Goal: Task Accomplishment & Management: Manage account settings

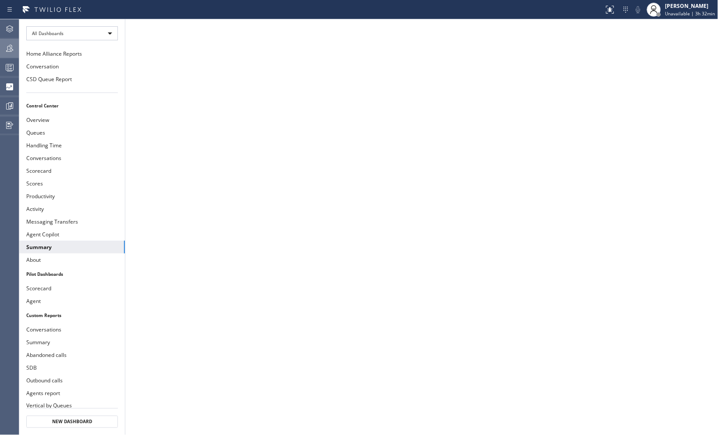
click at [8, 46] on icon at bounding box center [9, 48] width 11 height 11
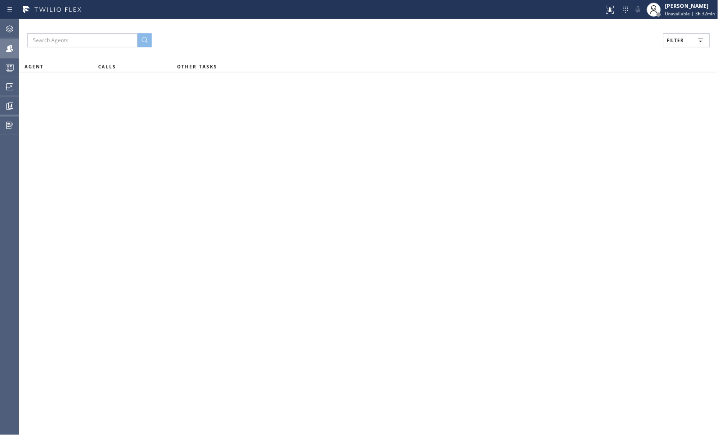
click at [674, 40] on span "Filter" at bounding box center [675, 40] width 17 height 6
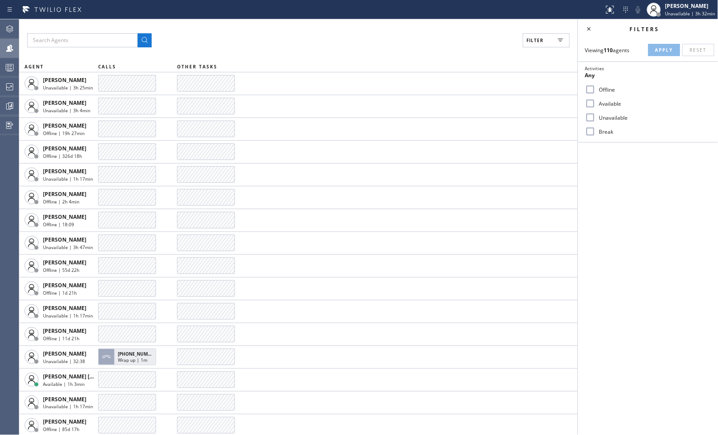
click at [590, 112] on input "Unavailable" at bounding box center [590, 117] width 11 height 11
click at [590, 113] on input "Unavailable" at bounding box center [590, 117] width 11 height 11
checkbox input "false"
click at [590, 98] on input "Available" at bounding box center [590, 103] width 11 height 11
checkbox input "true"
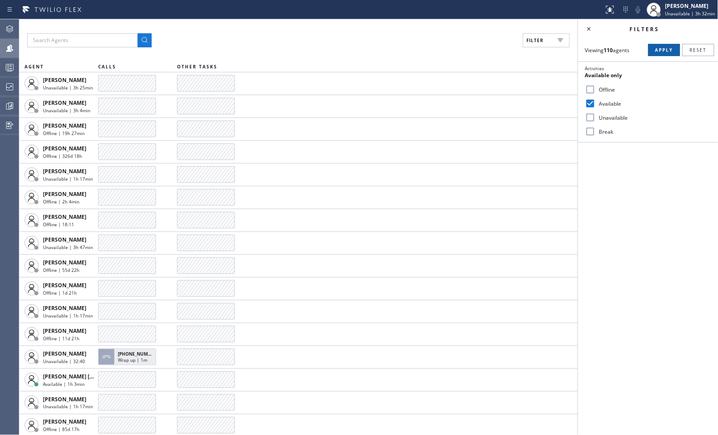
click at [654, 48] on button "Apply" at bounding box center [664, 50] width 32 height 12
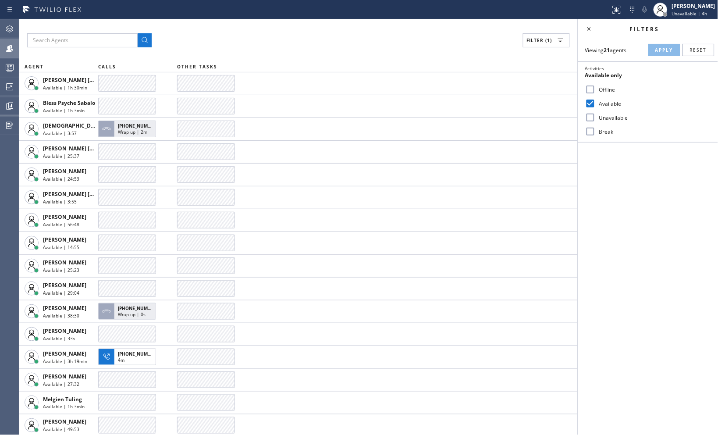
click at [620, 189] on div "Filters Viewing 21 agents Apply Reset Activities Available only Offline Availab…" at bounding box center [648, 227] width 140 height 416
click at [595, 117] on input "Unavailable" at bounding box center [590, 117] width 11 height 11
click at [592, 119] on input "Unavailable" at bounding box center [590, 117] width 11 height 11
checkbox input "false"
click at [595, 102] on input "Available" at bounding box center [590, 103] width 11 height 11
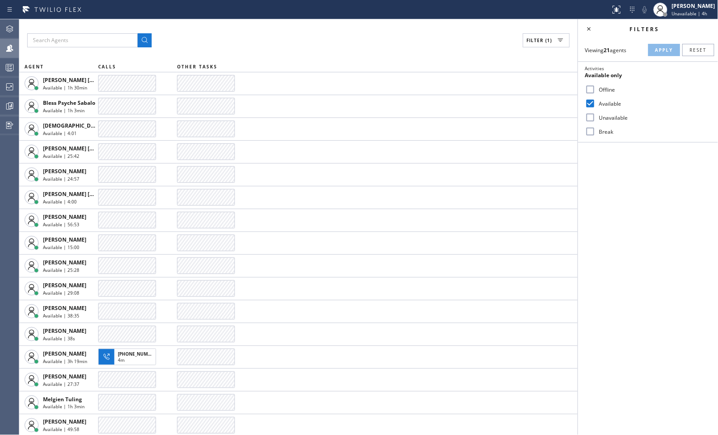
checkbox input "false"
click at [586, 117] on input "Unavailable" at bounding box center [590, 117] width 11 height 11
checkbox input "true"
click at [664, 54] on button "Apply" at bounding box center [664, 50] width 32 height 12
click at [290, 44] on div "Filter (1)" at bounding box center [298, 40] width 543 height 14
